Goal: Book appointment/travel/reservation

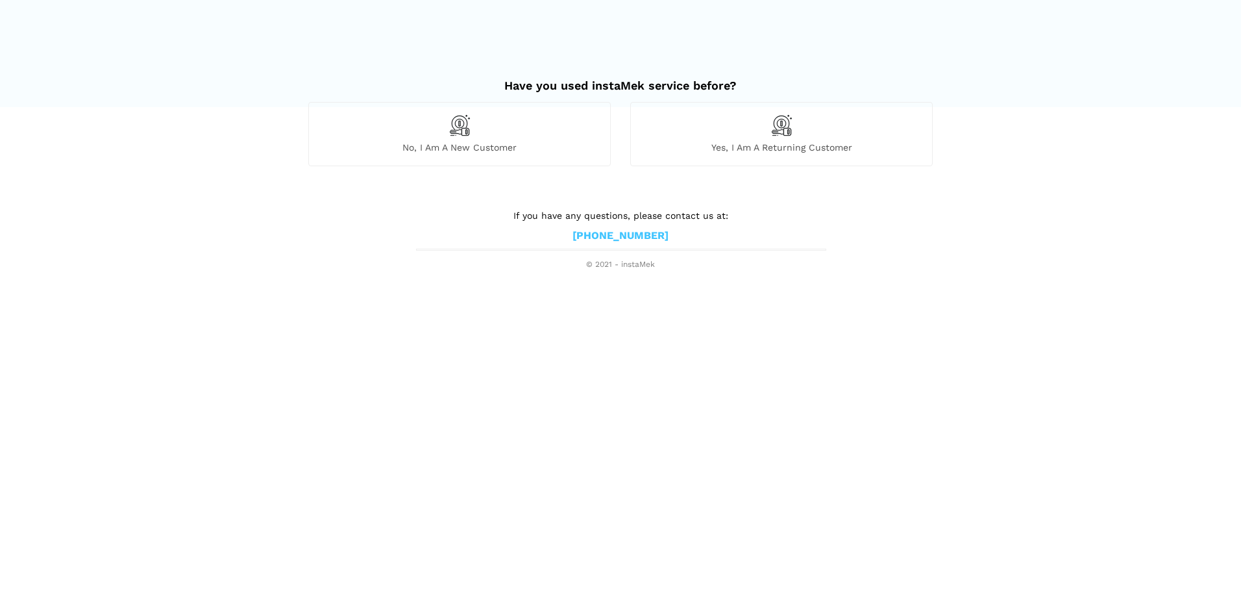
click at [494, 148] on span "No, I am a new customer" at bounding box center [459, 148] width 301 height 12
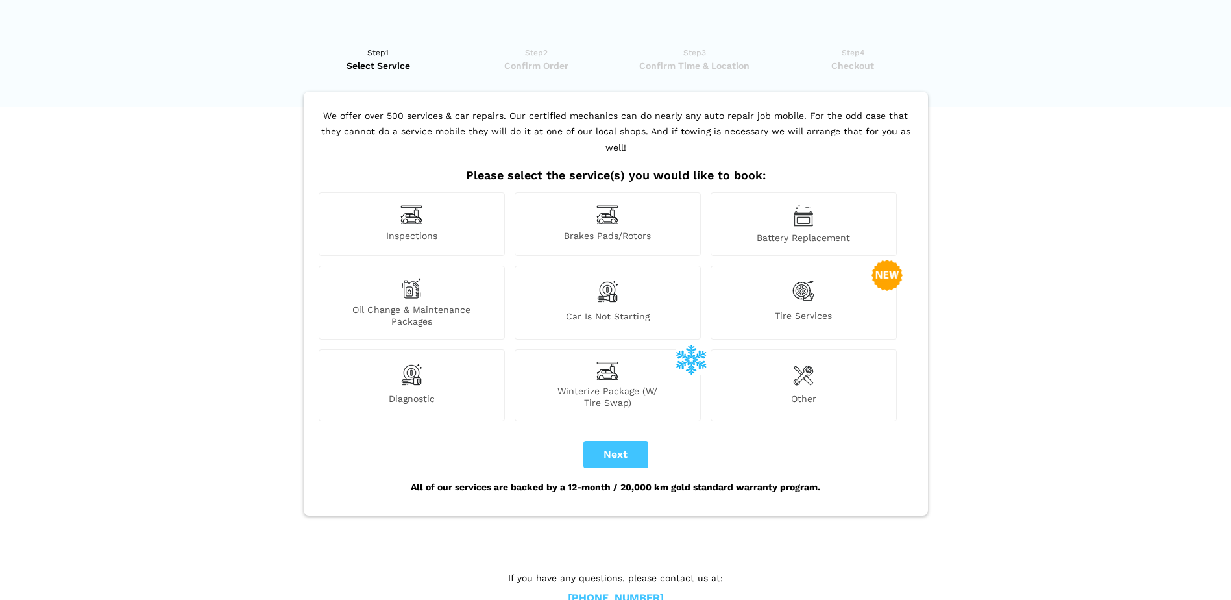
click at [417, 230] on span "Inspections" at bounding box center [411, 237] width 185 height 14
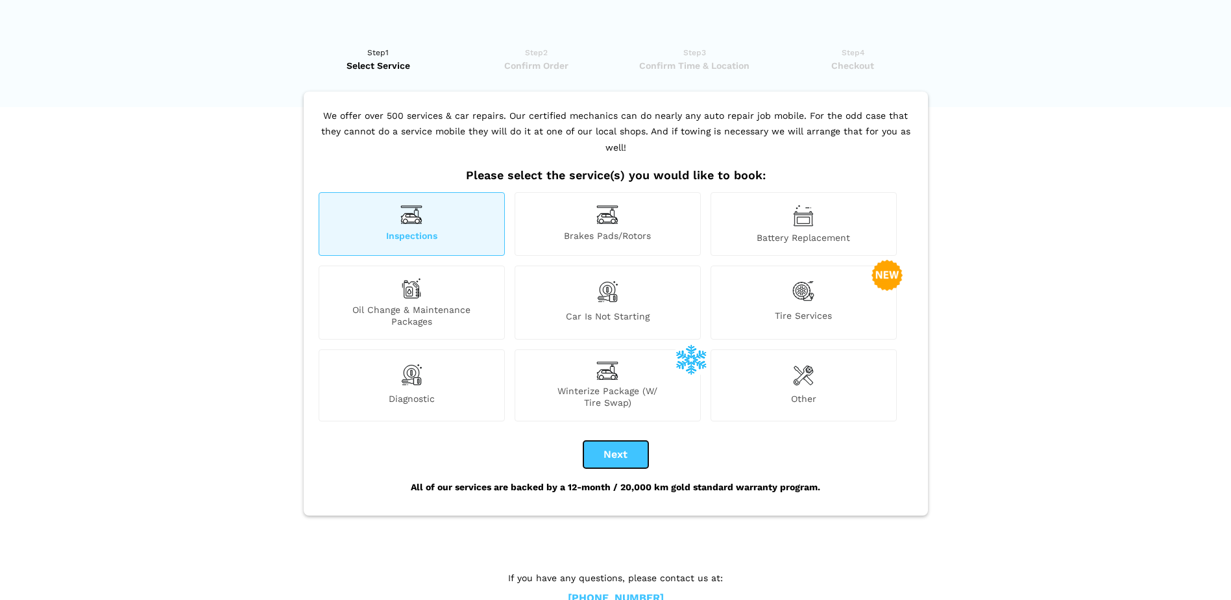
click at [630, 441] on button "Next" at bounding box center [616, 454] width 65 height 27
checkbox input "true"
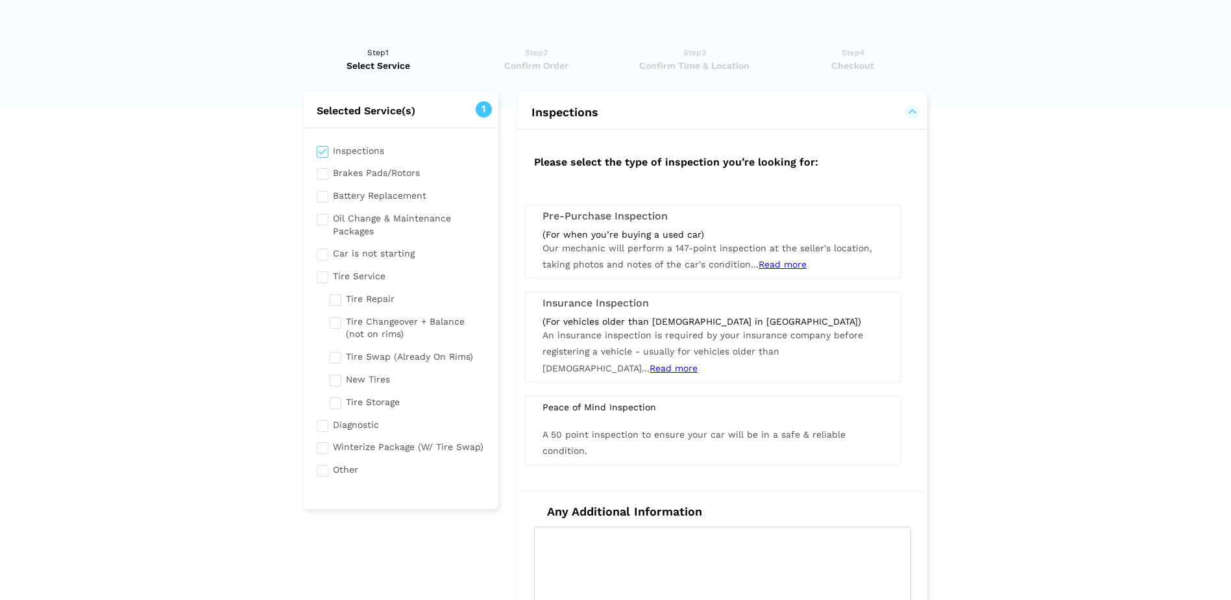
click at [698, 363] on span "Read more" at bounding box center [674, 368] width 48 height 10
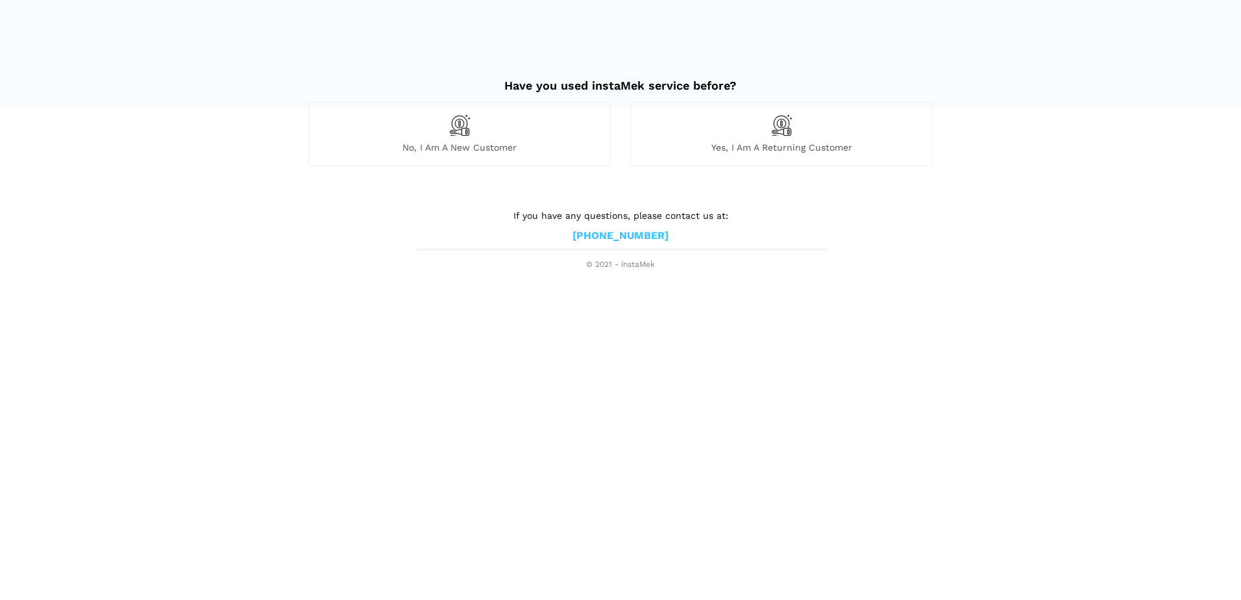
click at [484, 142] on span "No, I am a new customer" at bounding box center [459, 148] width 301 height 12
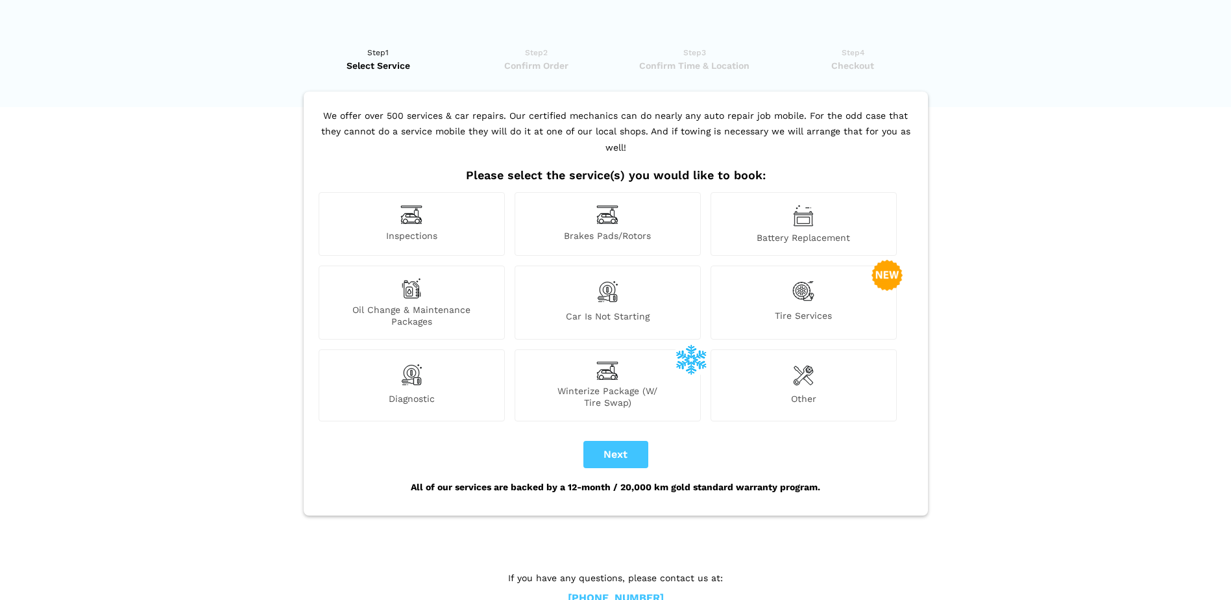
click at [454, 210] on div "Inspections" at bounding box center [412, 224] width 186 height 64
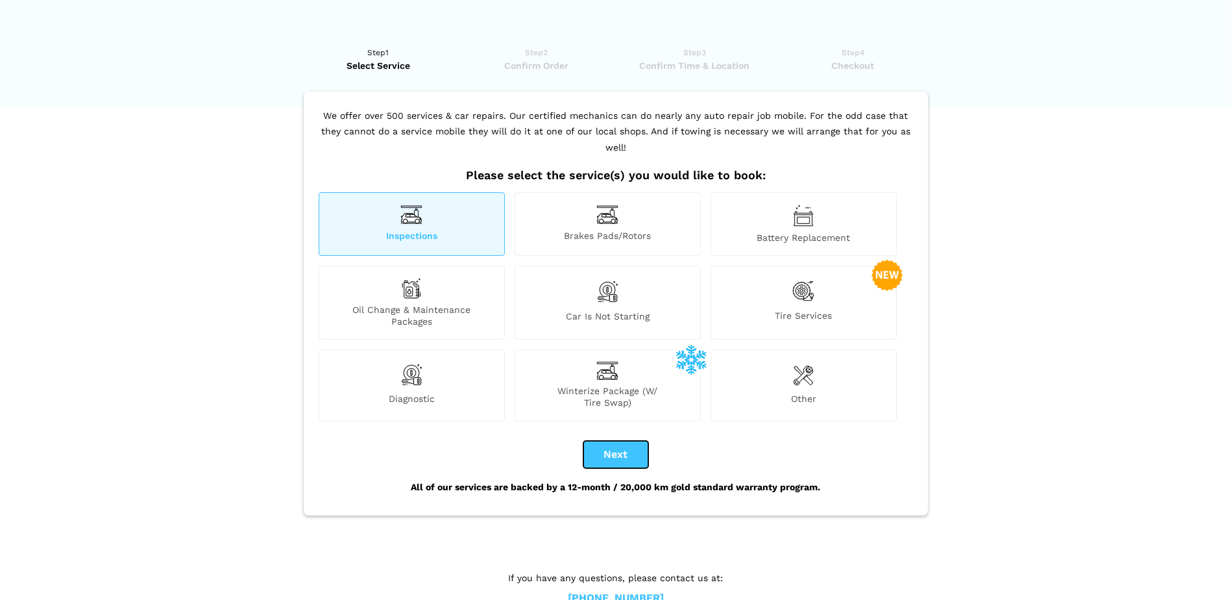
click at [624, 441] on button "Next" at bounding box center [616, 454] width 65 height 27
checkbox input "true"
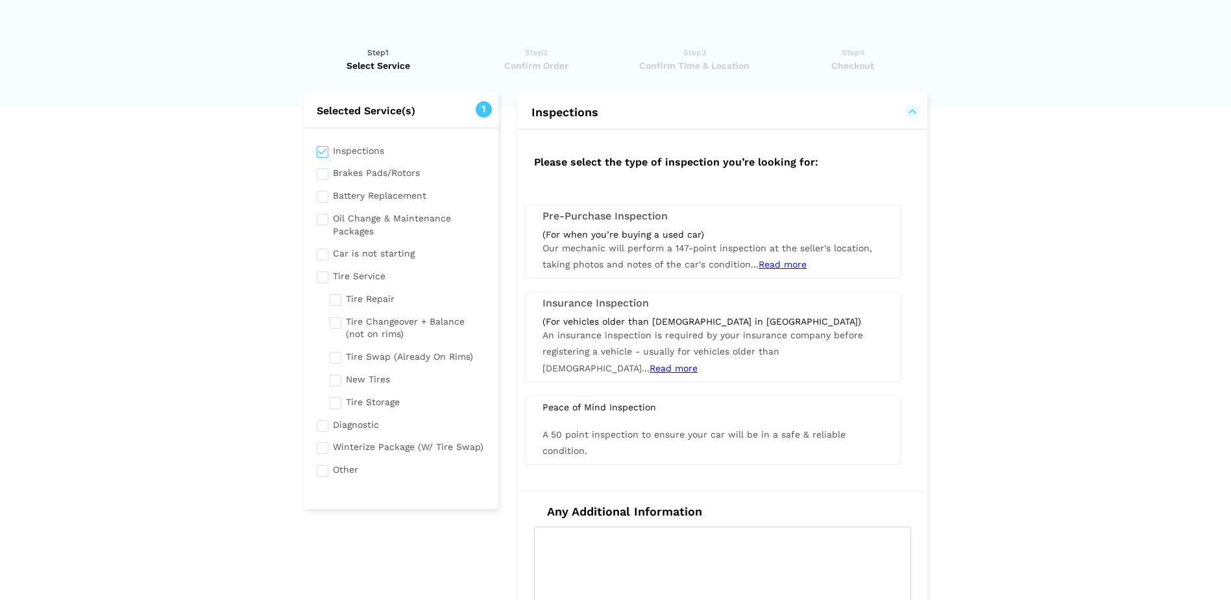
click at [609, 314] on div "Insurance Inspection (For vehicles older than 12 years old in Alberta) An insur…" at bounding box center [712, 336] width 377 height 90
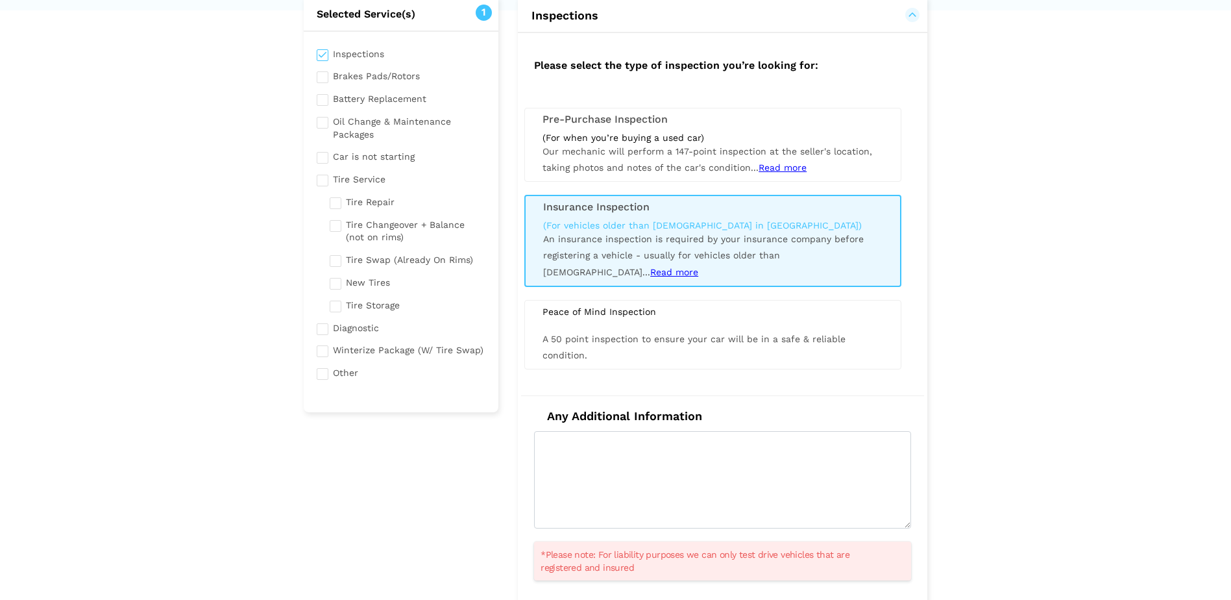
scroll to position [101, 0]
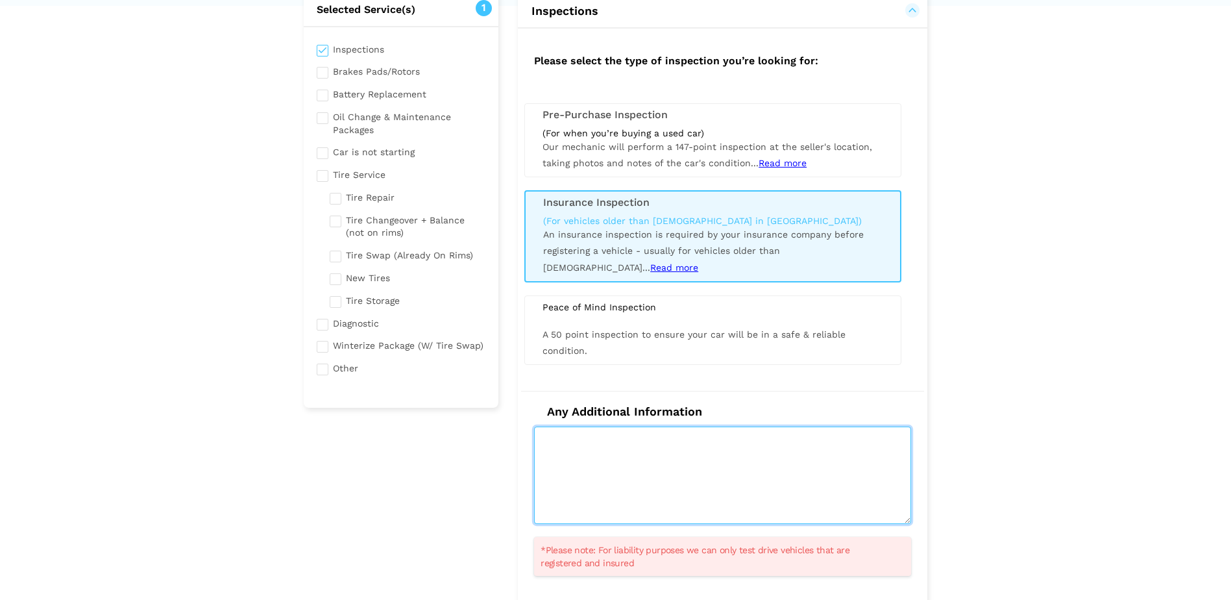
click at [553, 448] on textarea at bounding box center [722, 474] width 377 height 97
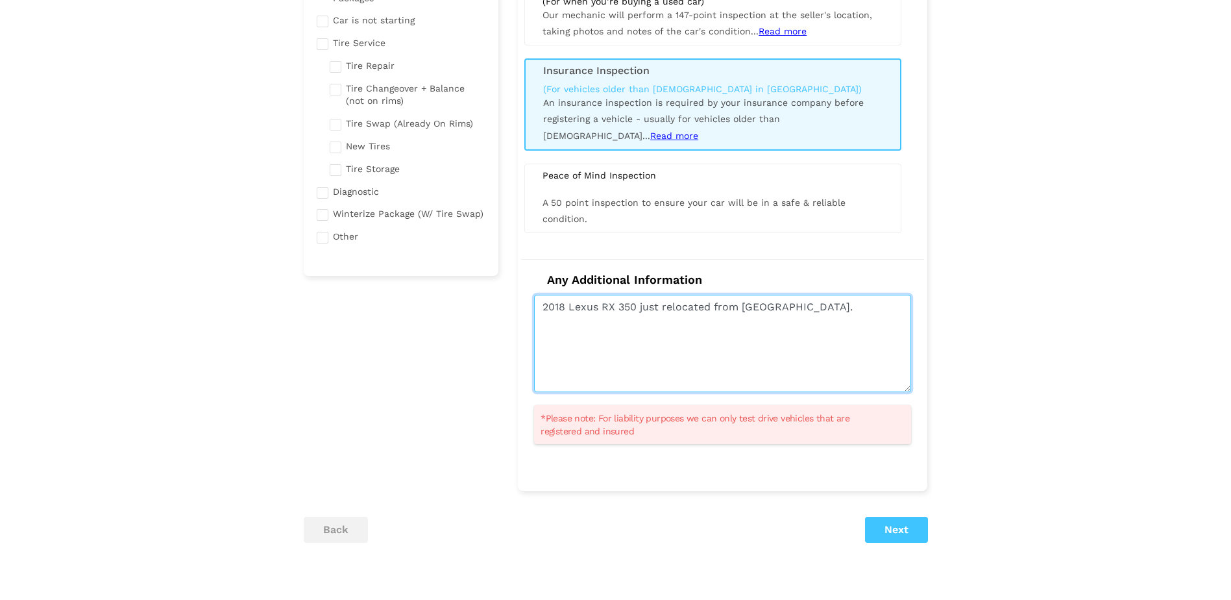
scroll to position [240, 0]
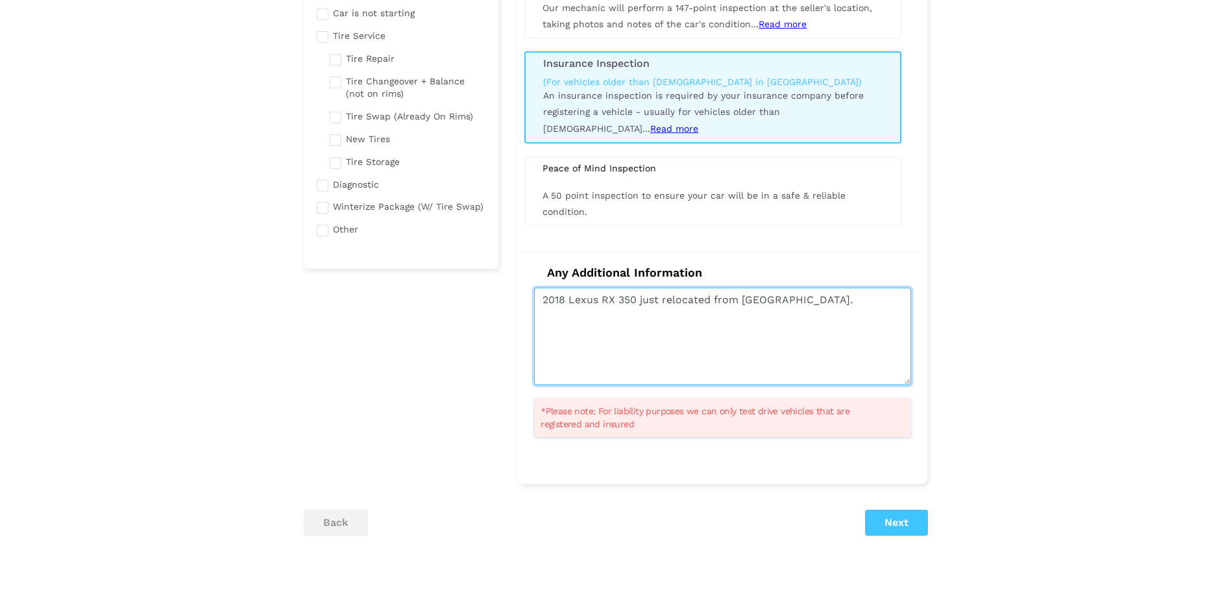
type textarea "2018 Lexus RX 350 just relocated from BC."
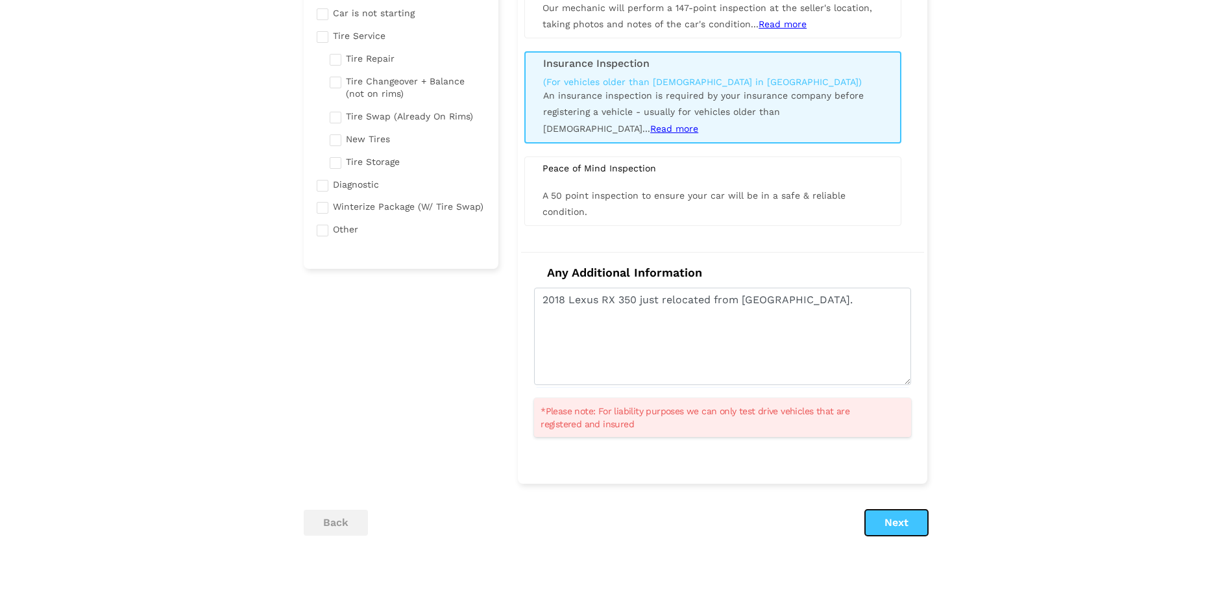
click at [898, 521] on button "Next" at bounding box center [896, 523] width 63 height 26
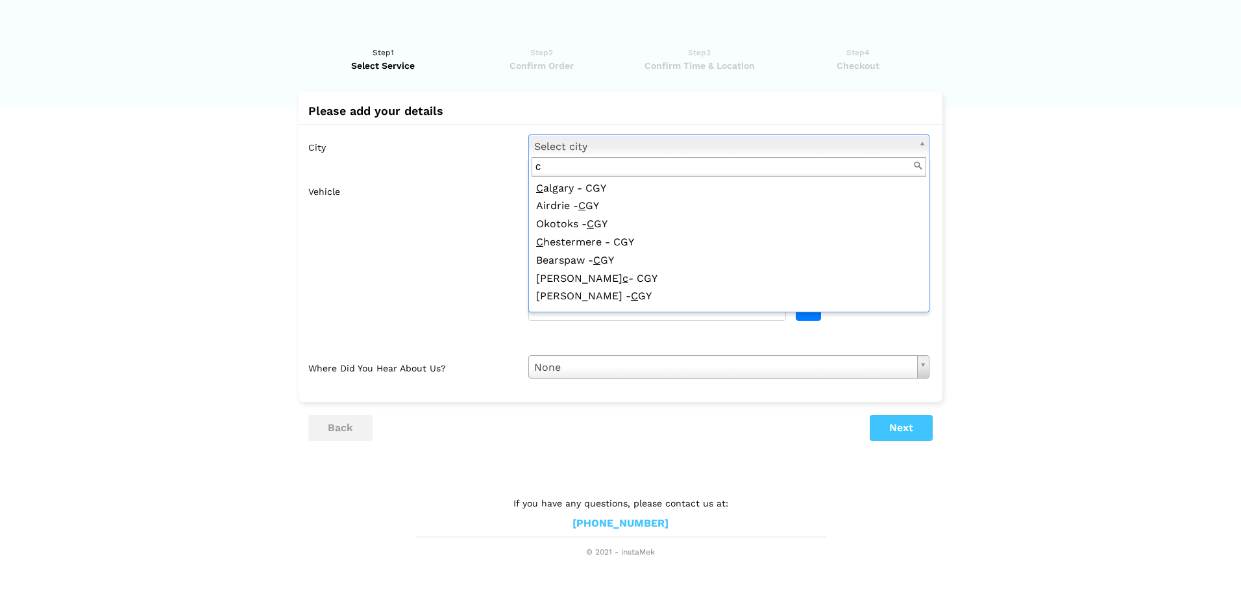
scroll to position [0, 0]
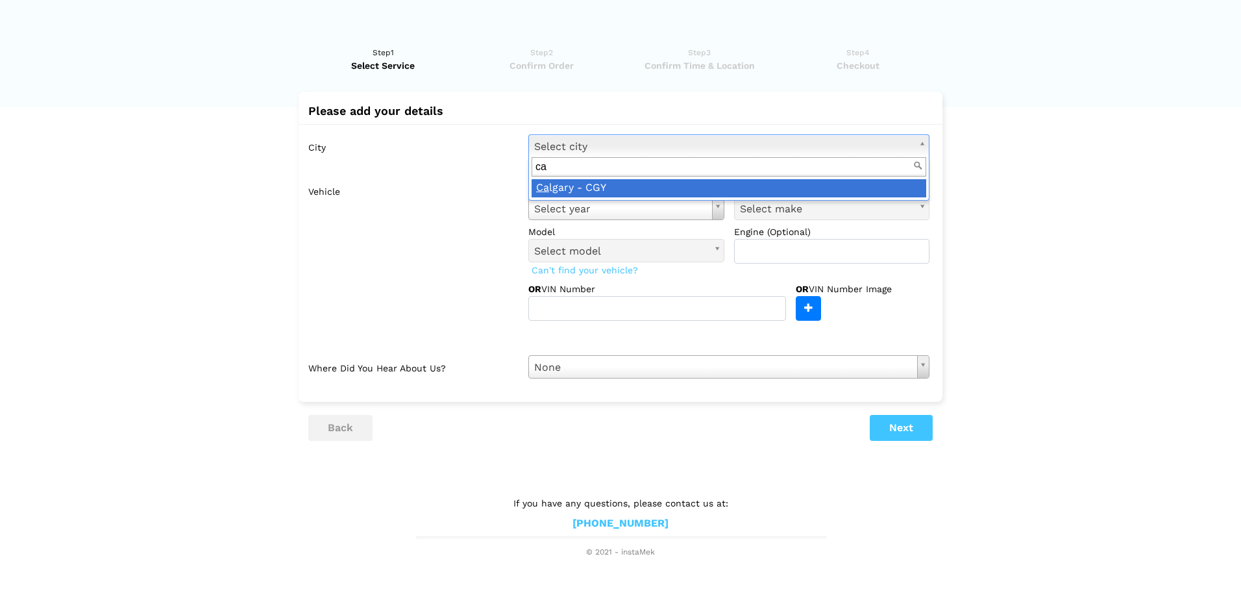
type input "ca"
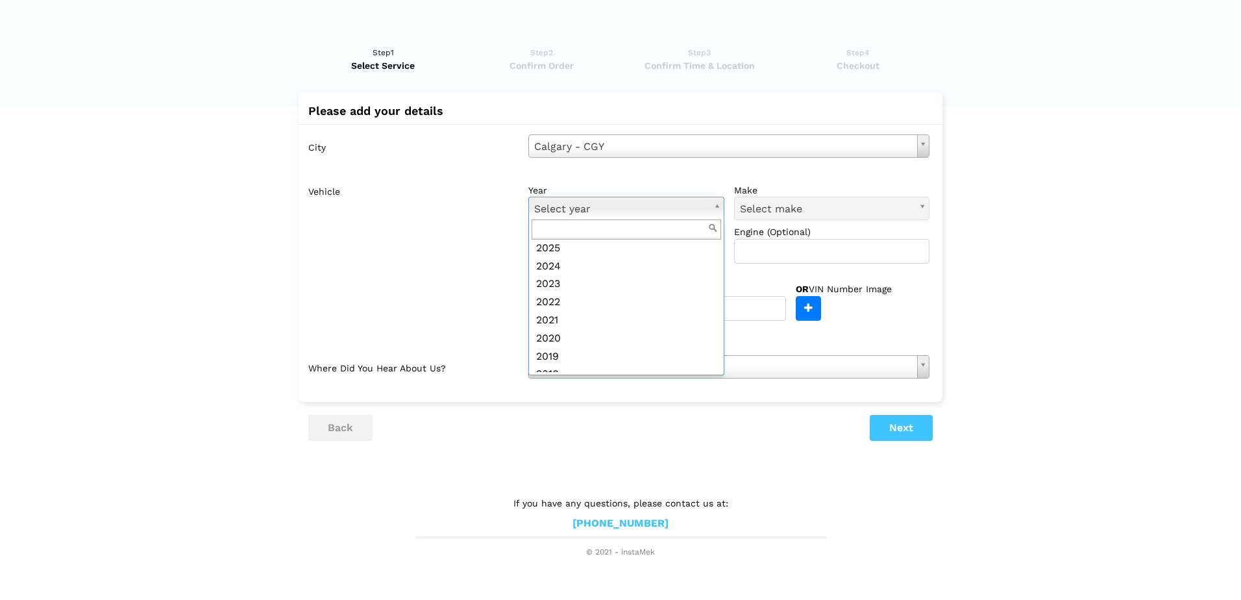
scroll to position [56, 0]
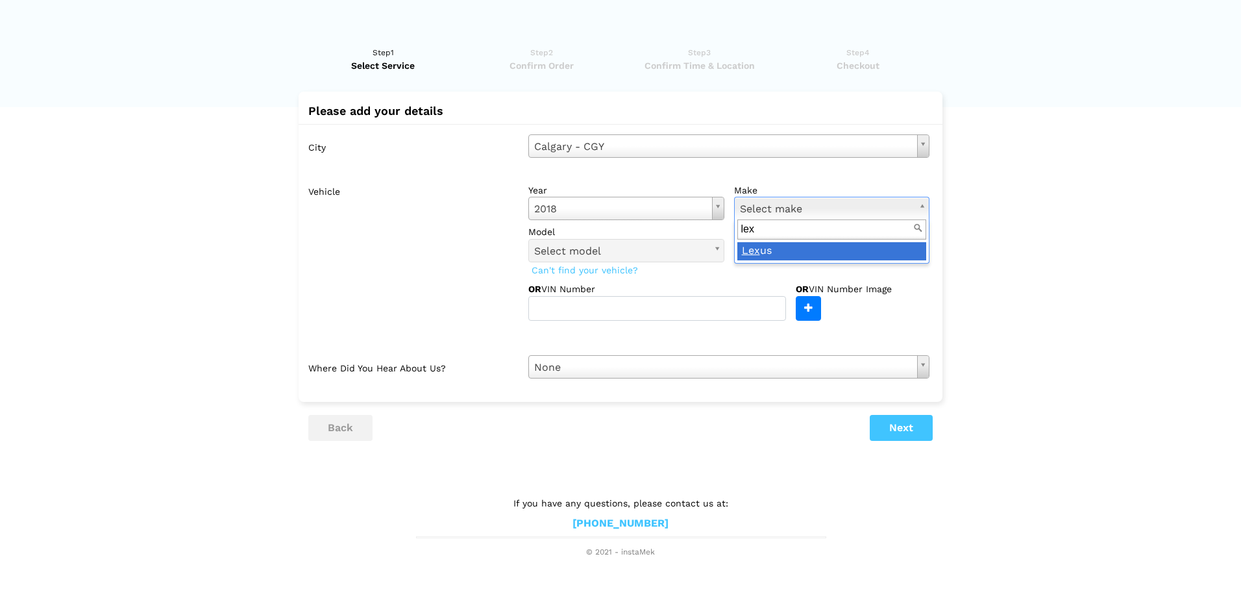
type input "lex"
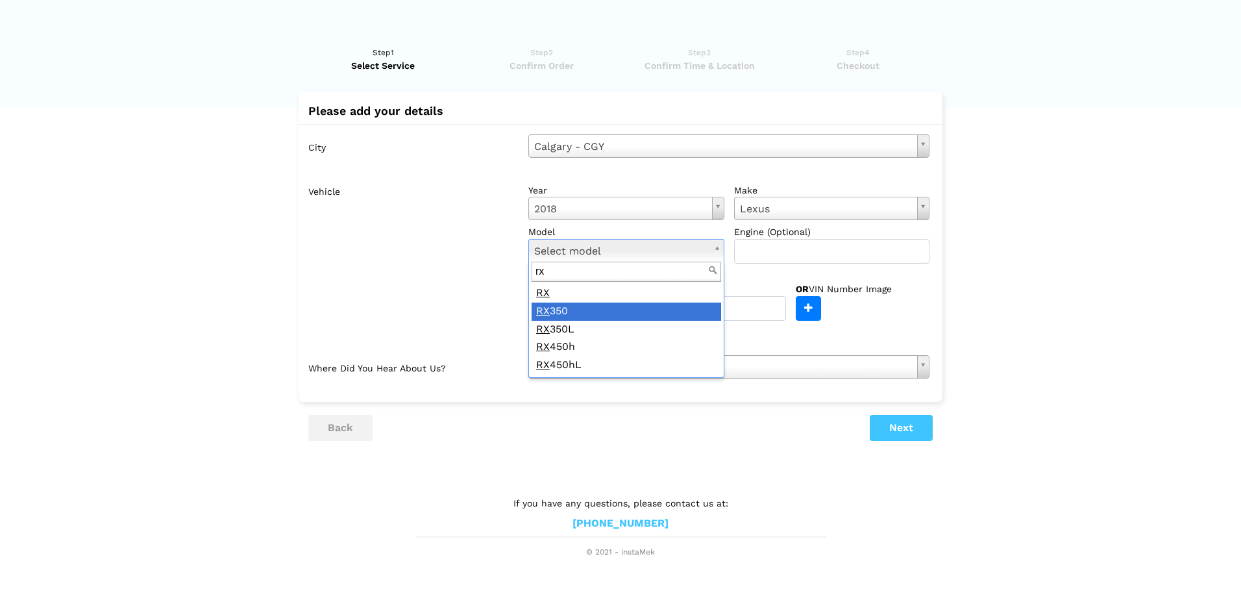
type input "rx"
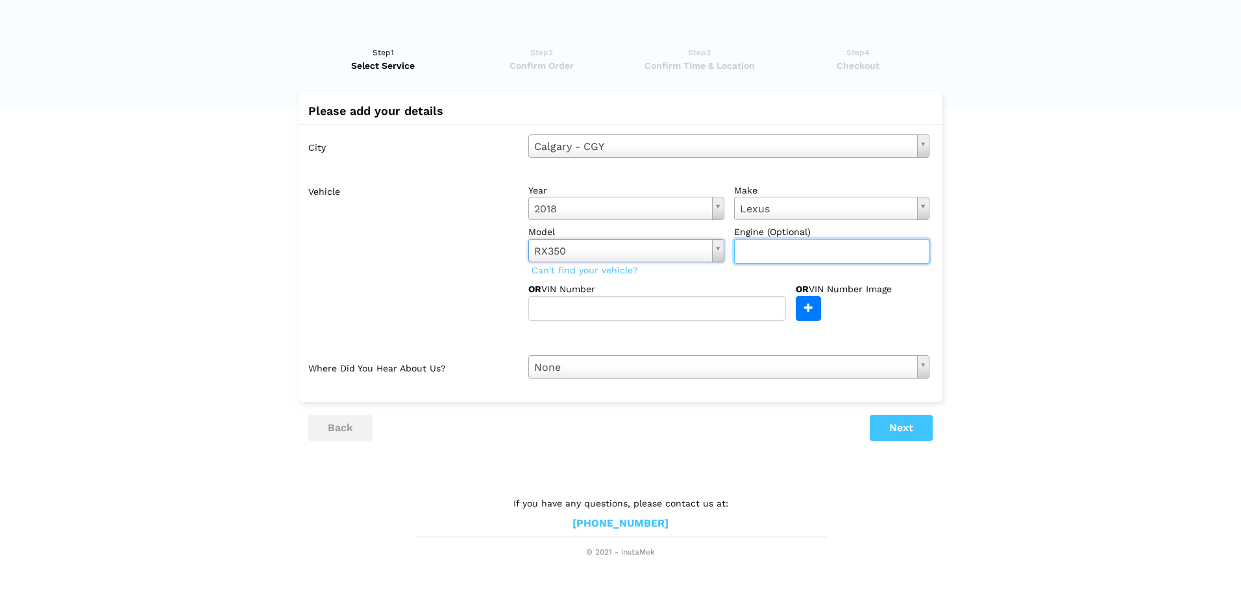
click at [771, 246] on input "text" at bounding box center [832, 251] width 196 height 25
click at [473, 301] on label "Vehicle" at bounding box center [413, 250] width 210 height 142
click at [901, 433] on button "Next" at bounding box center [901, 428] width 63 height 26
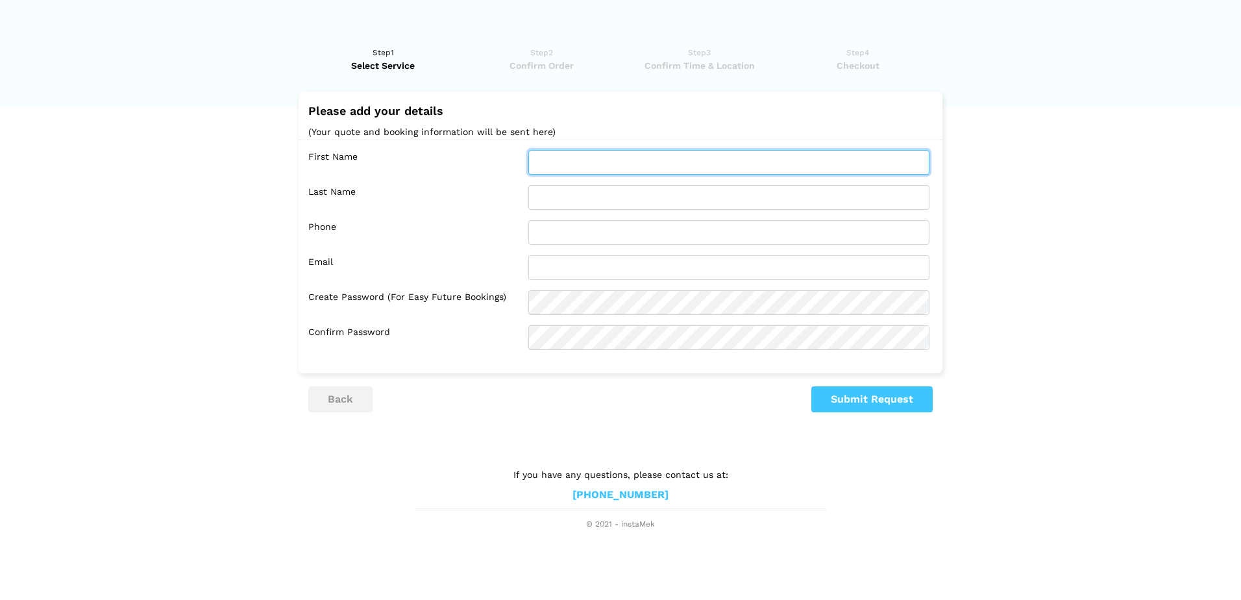
click at [558, 160] on input "text" at bounding box center [728, 162] width 401 height 25
type input "Bianca"
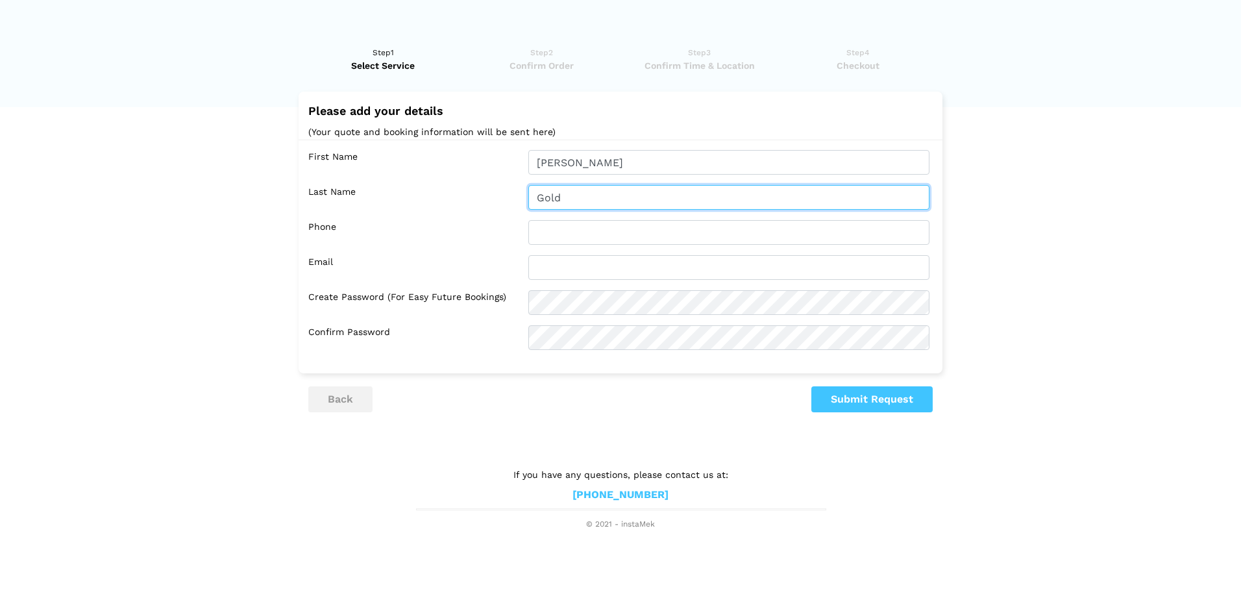
type input "Gold"
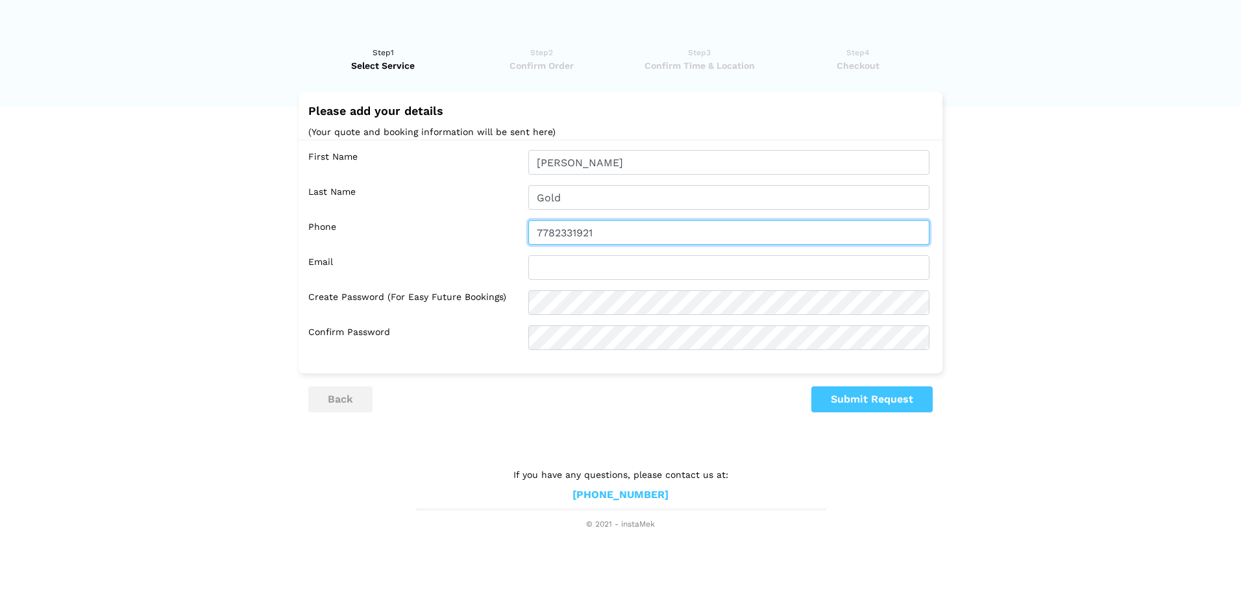
type input "7782331921"
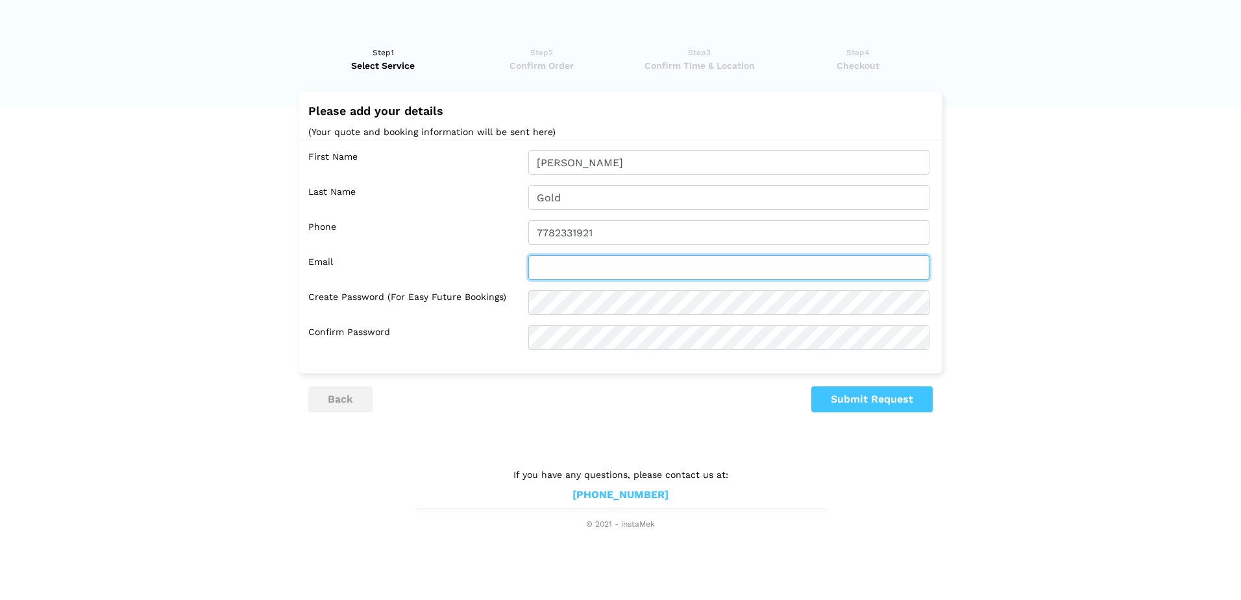
click at [558, 267] on input "text" at bounding box center [728, 267] width 401 height 25
type input "biancagoldberg@hotmail.com"
